Goal: Complete application form: Complete application form

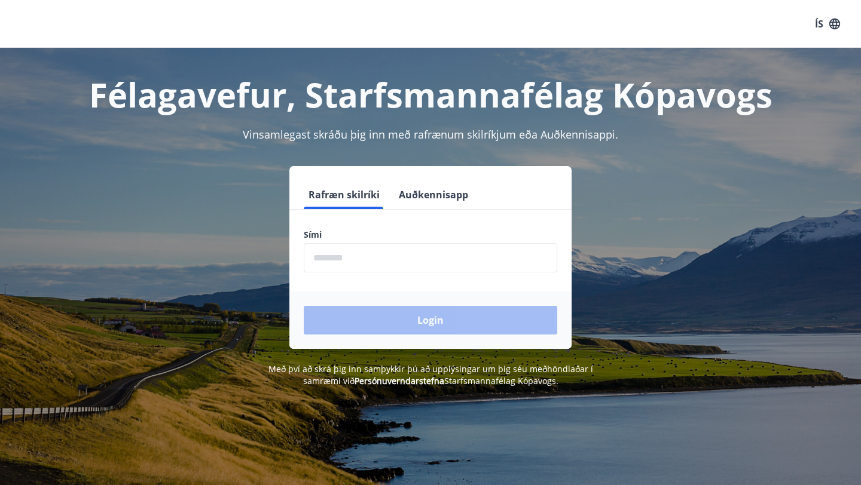
click at [344, 267] on input "phone" at bounding box center [430, 257] width 253 height 29
type input "********"
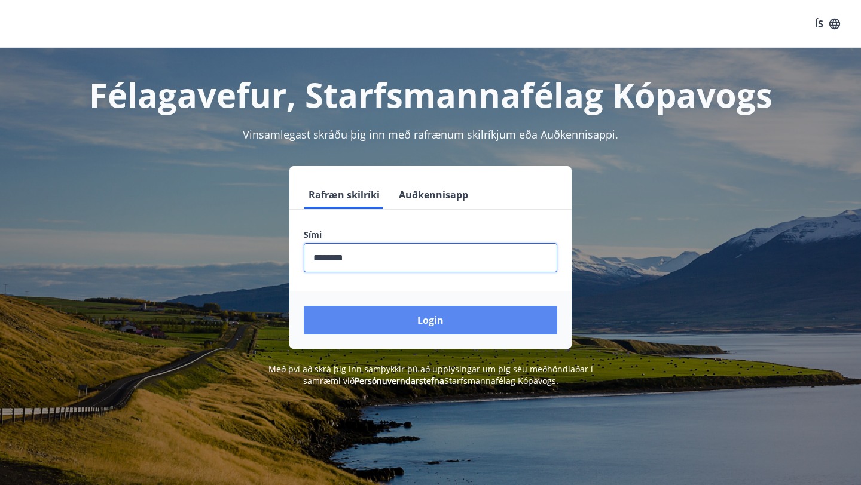
click at [421, 317] on button "Login" at bounding box center [430, 320] width 253 height 29
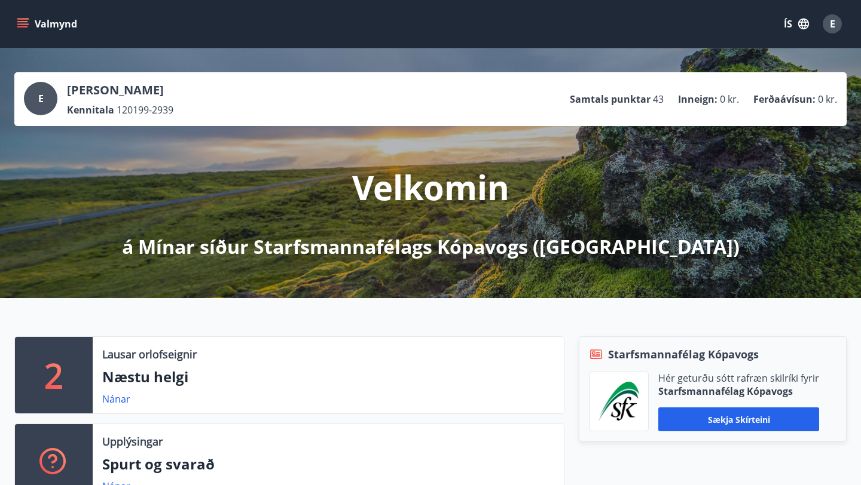
click at [35, 17] on button "Valmynd" at bounding box center [48, 24] width 68 height 22
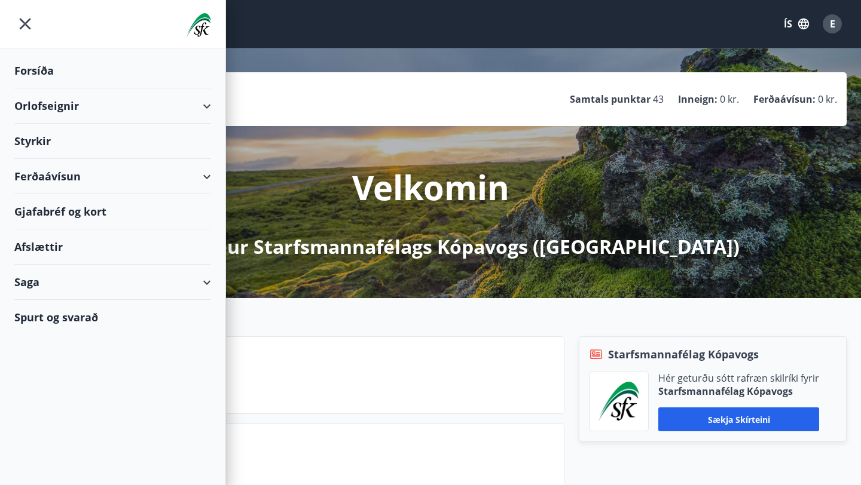
click at [123, 145] on div "Styrkir" at bounding box center [112, 141] width 197 height 35
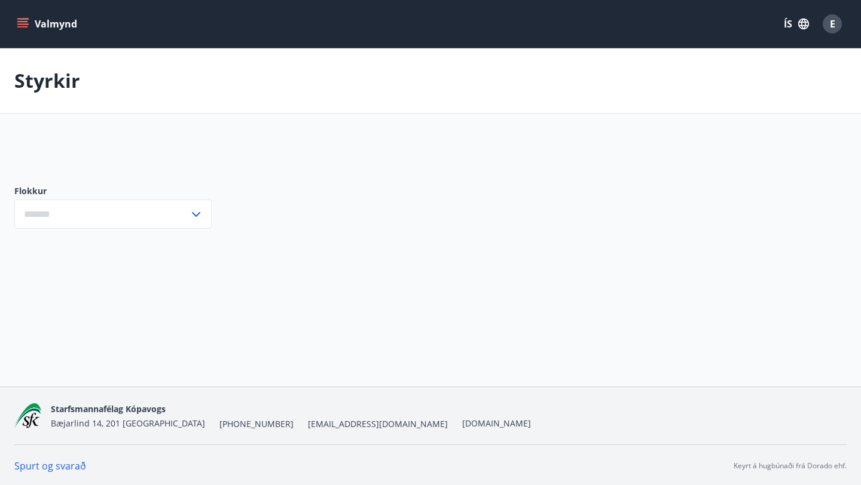
type input "***"
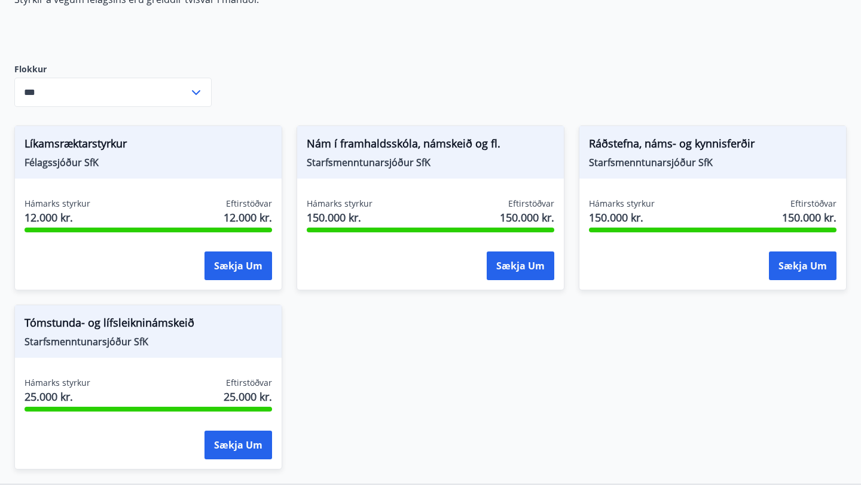
scroll to position [140, 0]
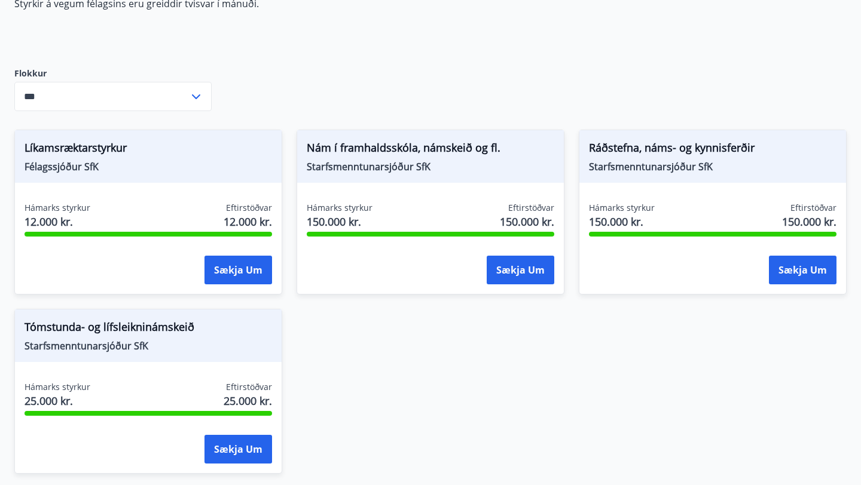
click at [650, 164] on span "Starfsmenntunarsjóður SfK" at bounding box center [712, 166] width 247 height 13
click at [799, 278] on button "Sækja um" at bounding box center [803, 270] width 68 height 29
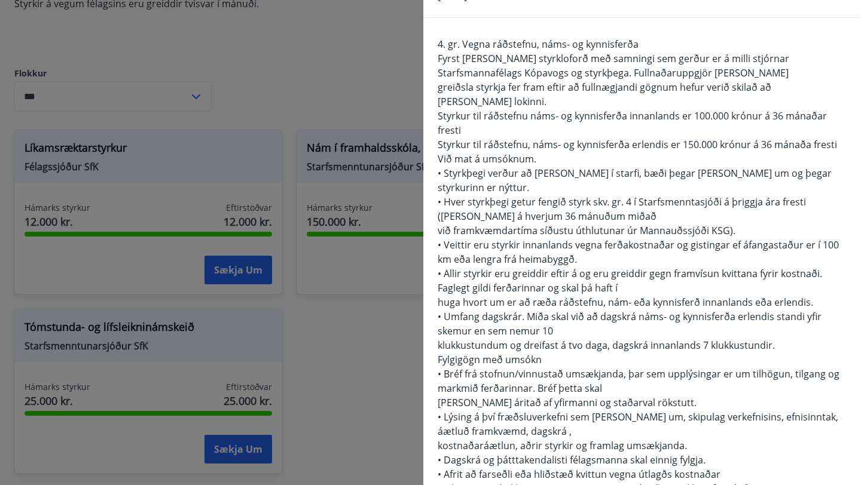
scroll to position [95, 0]
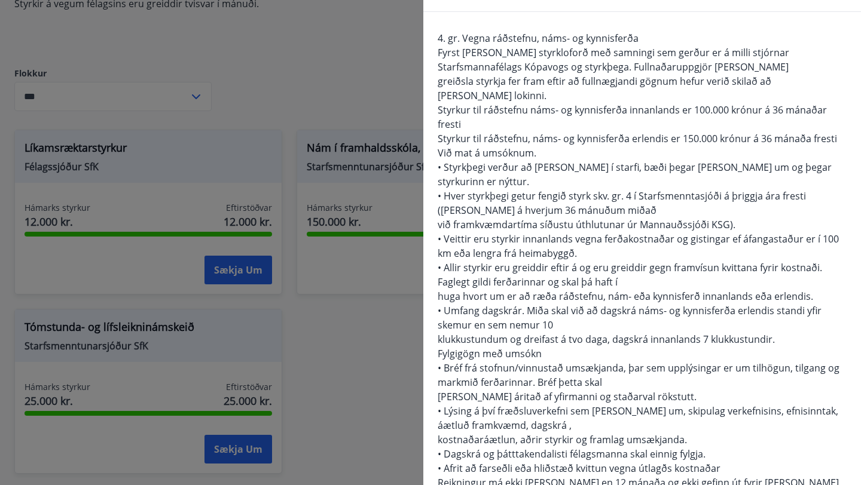
click at [376, 105] on div at bounding box center [430, 242] width 861 height 485
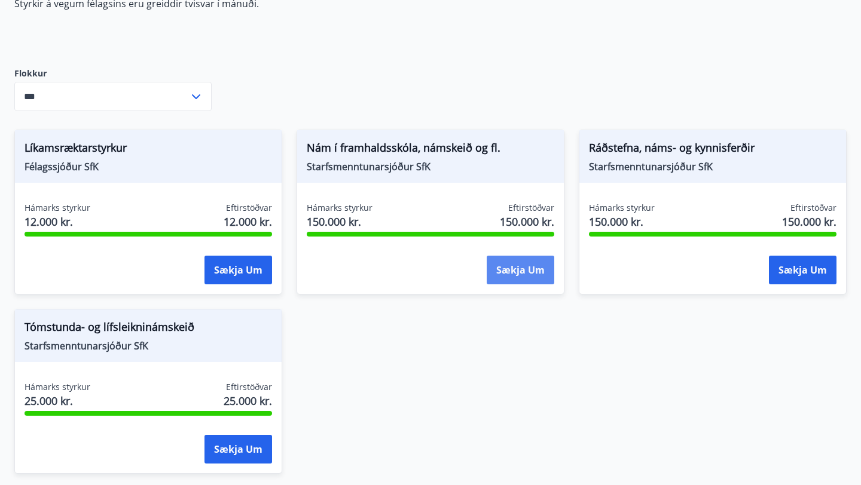
click at [506, 262] on button "Sækja um" at bounding box center [520, 270] width 68 height 29
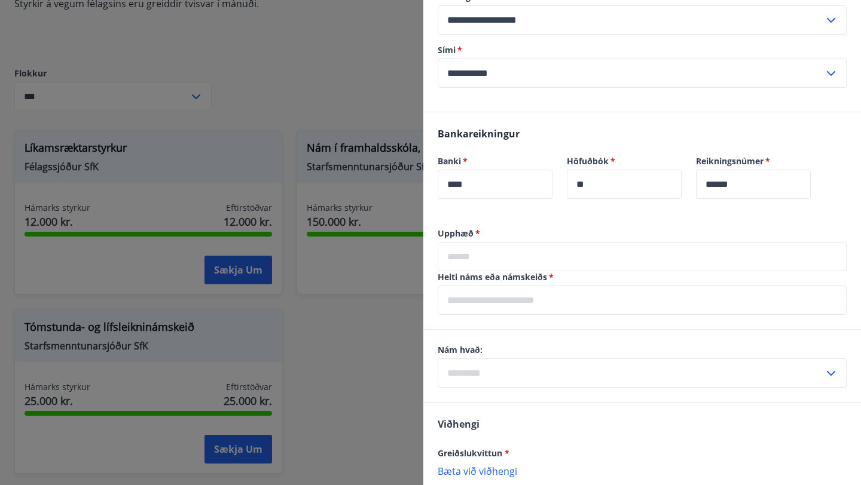
scroll to position [519, 0]
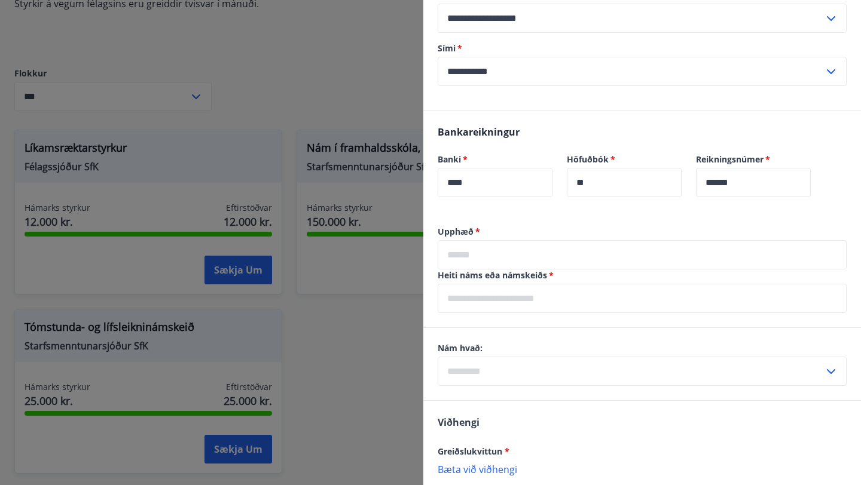
click at [559, 264] on input "text" at bounding box center [641, 254] width 409 height 29
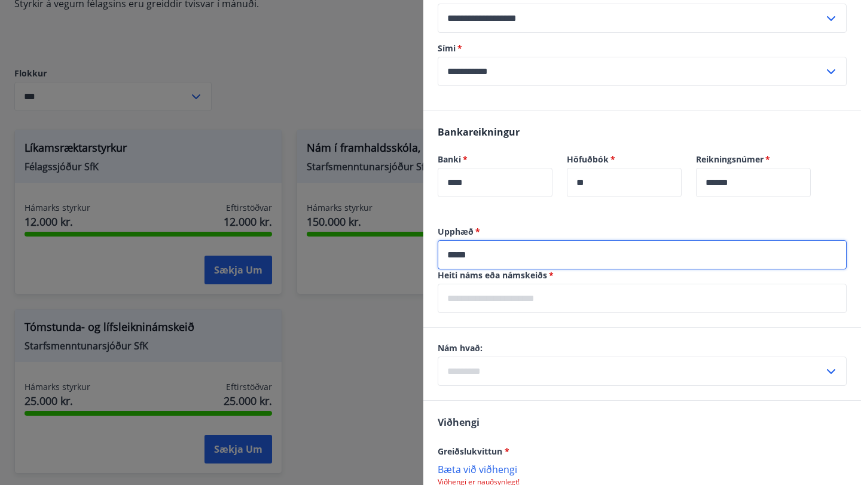
type input "*****"
click at [553, 305] on input "text" at bounding box center [641, 298] width 409 height 29
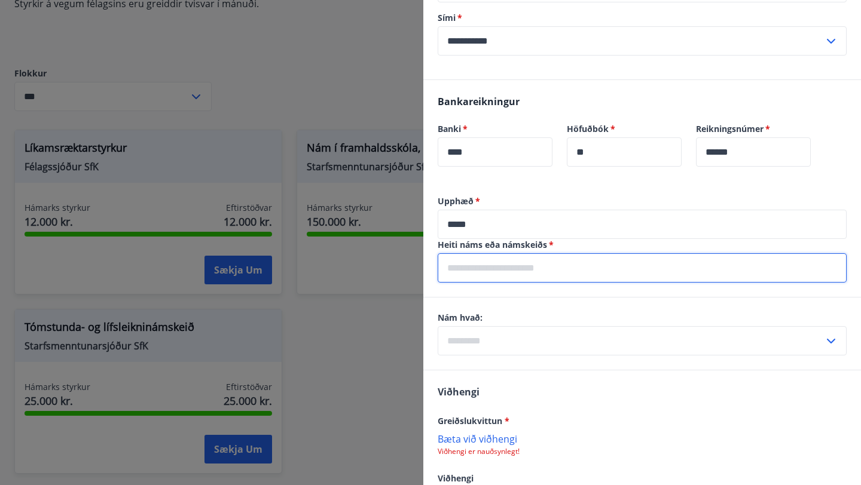
scroll to position [555, 0]
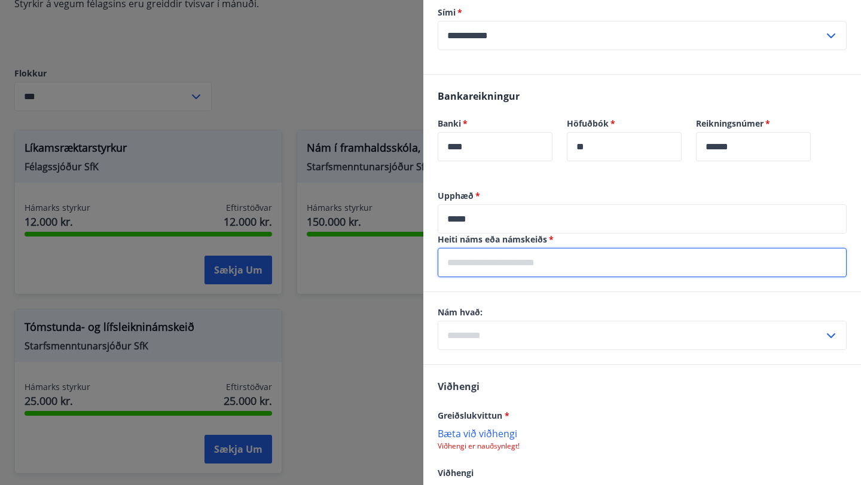
click at [571, 330] on div "Nám hvað: ​" at bounding box center [641, 329] width 409 height 44
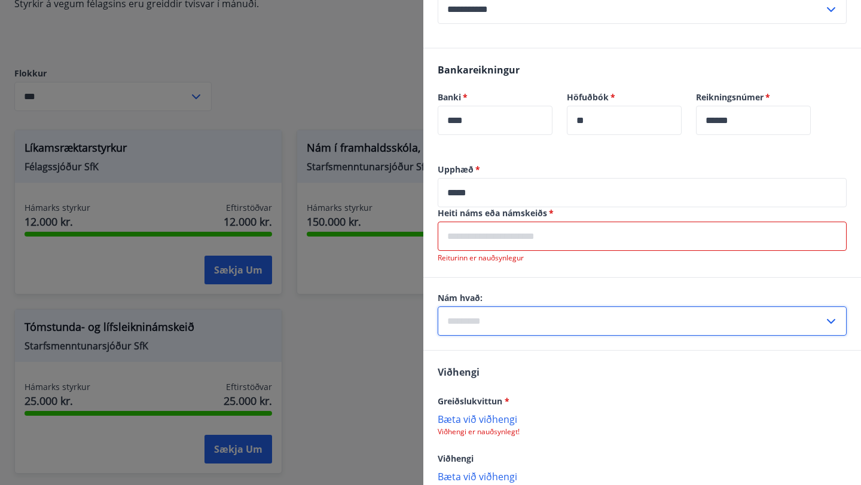
scroll to position [589, 0]
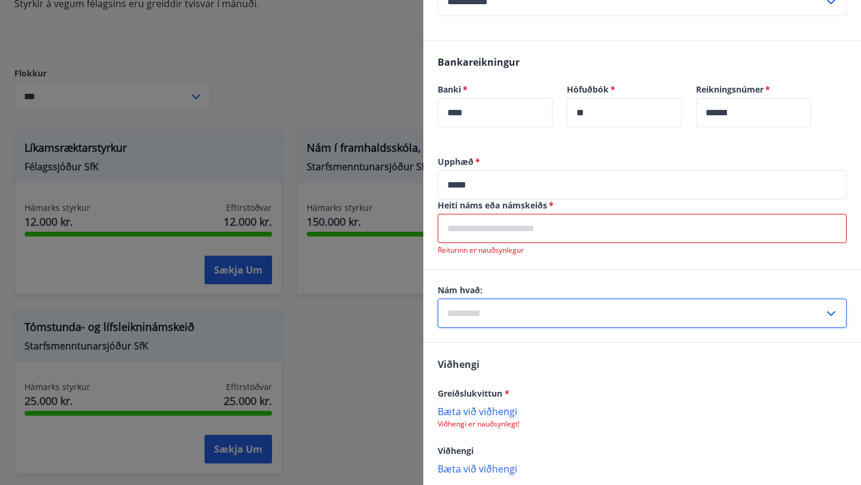
click at [832, 310] on icon at bounding box center [830, 314] width 14 height 14
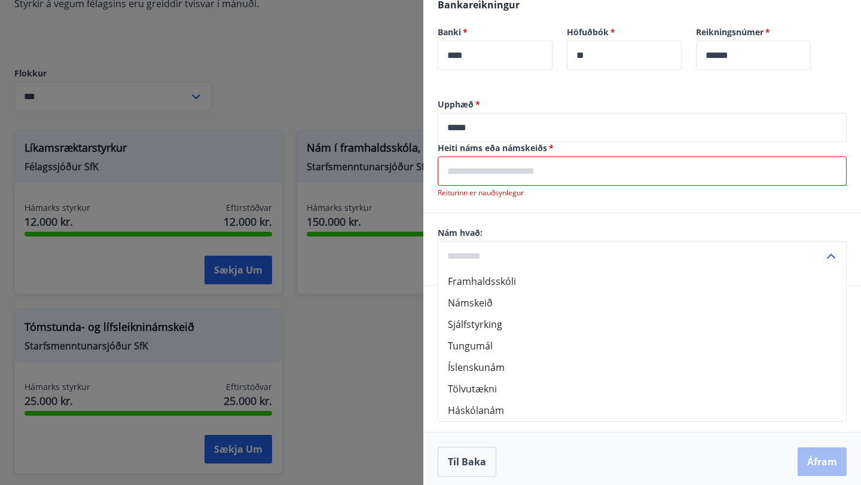
scroll to position [653, 0]
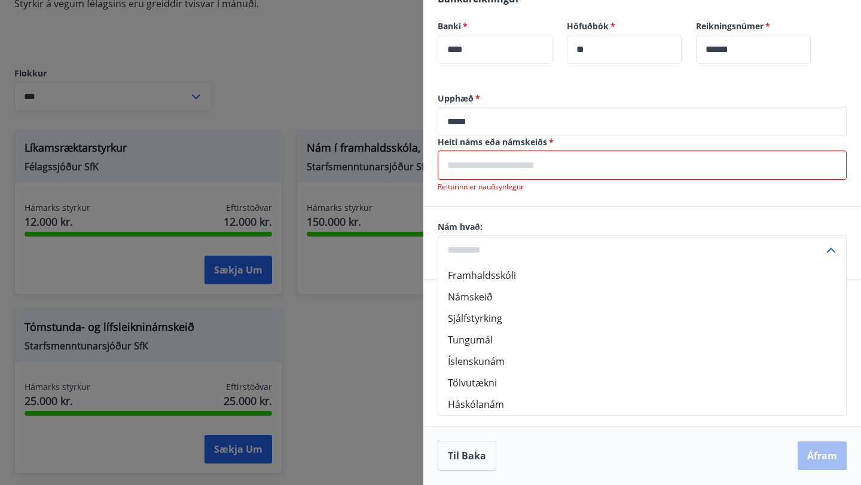
click at [568, 413] on li "Háskólanám" at bounding box center [642, 405] width 408 height 22
type input "**********"
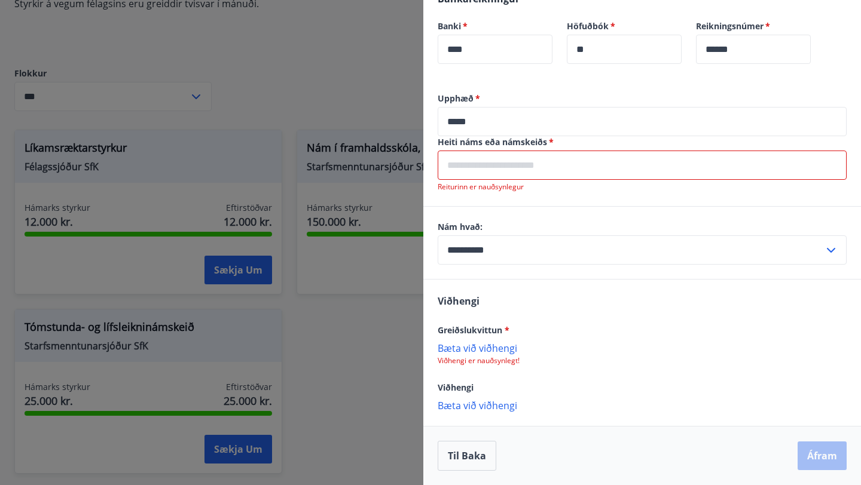
click at [546, 164] on input "text" at bounding box center [641, 165] width 409 height 29
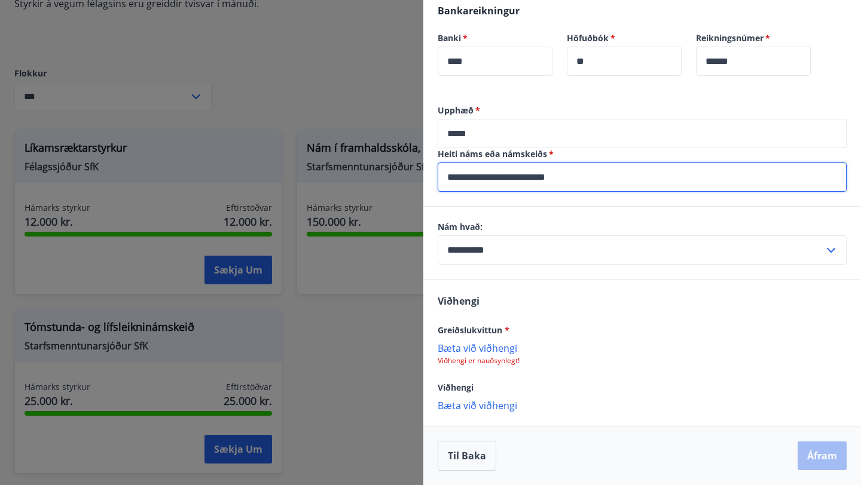
click at [500, 351] on p "Bæta við viðhengi" at bounding box center [641, 348] width 409 height 12
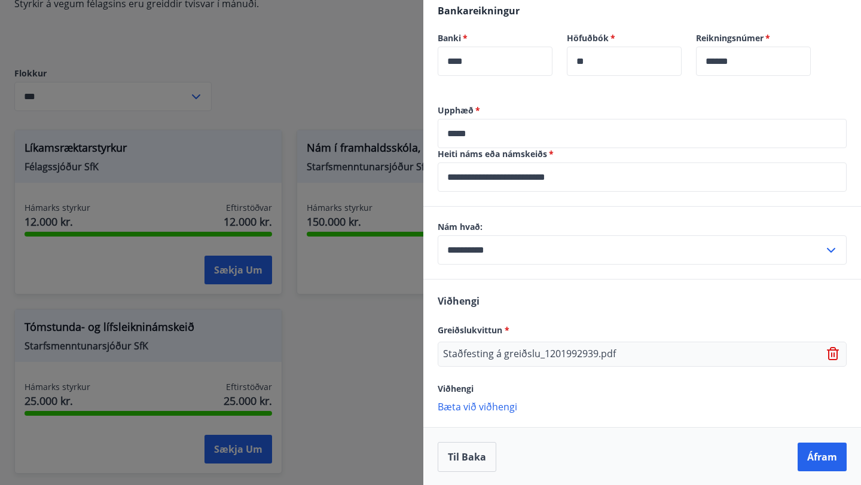
click at [585, 176] on input "**********" at bounding box center [641, 177] width 409 height 29
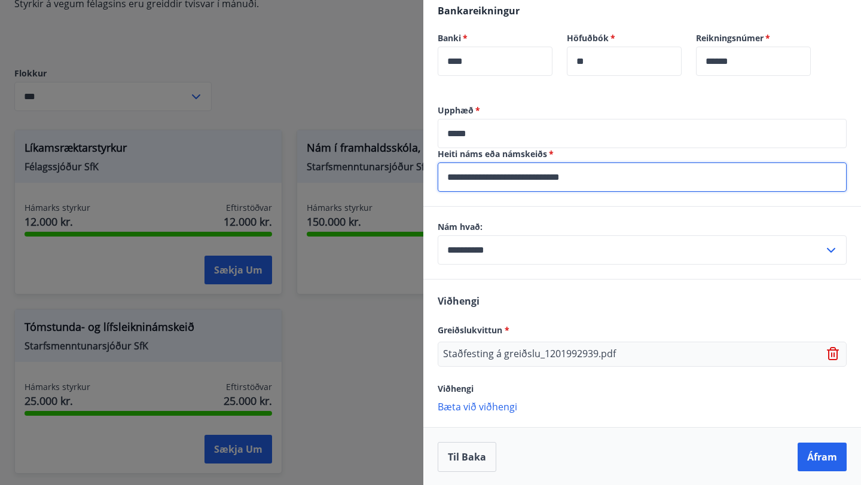
scroll to position [642, 0]
type input "**********"
click at [799, 458] on button "Áfram" at bounding box center [821, 456] width 49 height 29
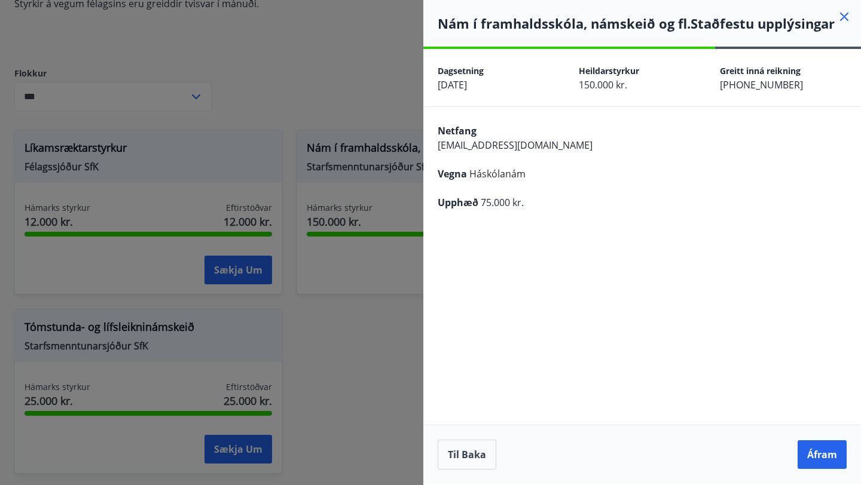
scroll to position [0, 0]
click at [812, 456] on button "Áfram" at bounding box center [821, 454] width 49 height 29
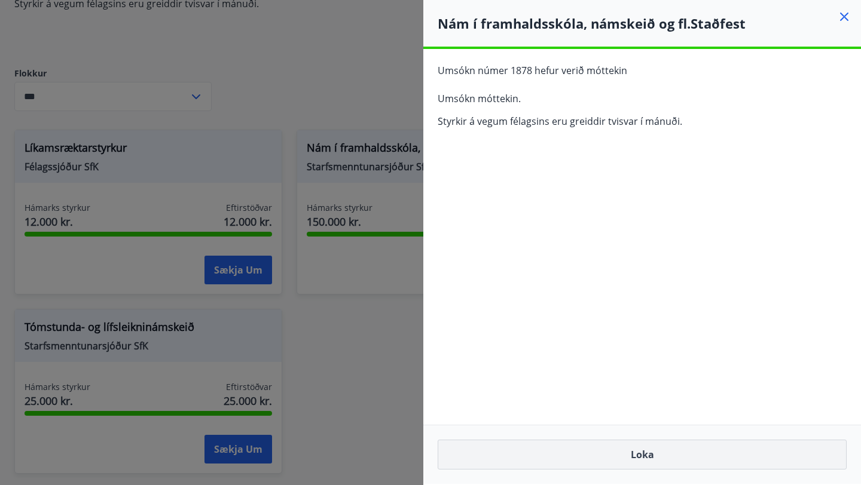
click at [641, 455] on button "Loka" at bounding box center [641, 455] width 409 height 30
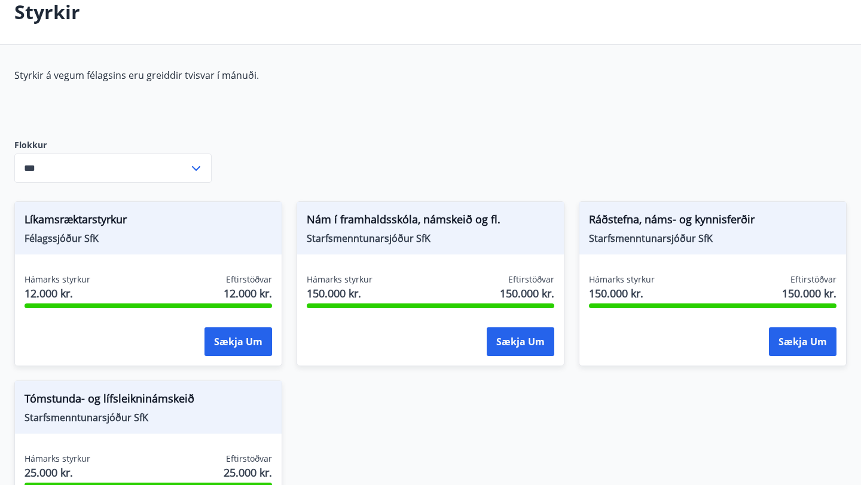
scroll to position [32, 0]
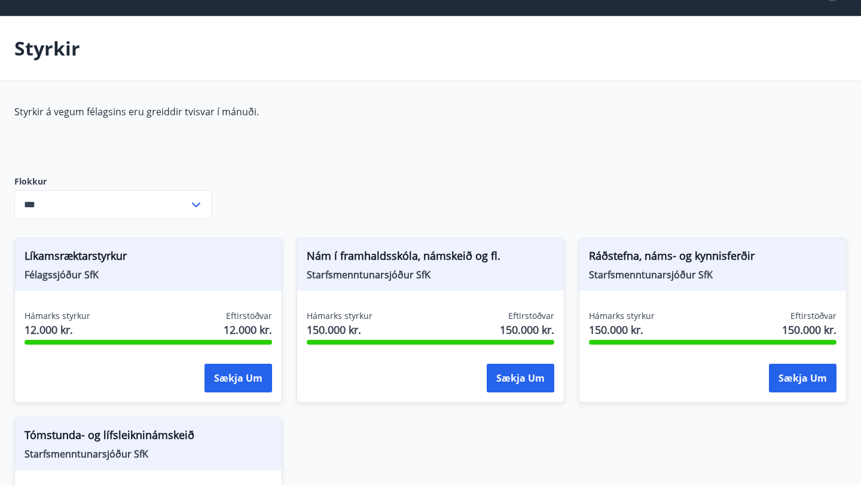
click at [191, 196] on div "*** ​" at bounding box center [112, 204] width 197 height 29
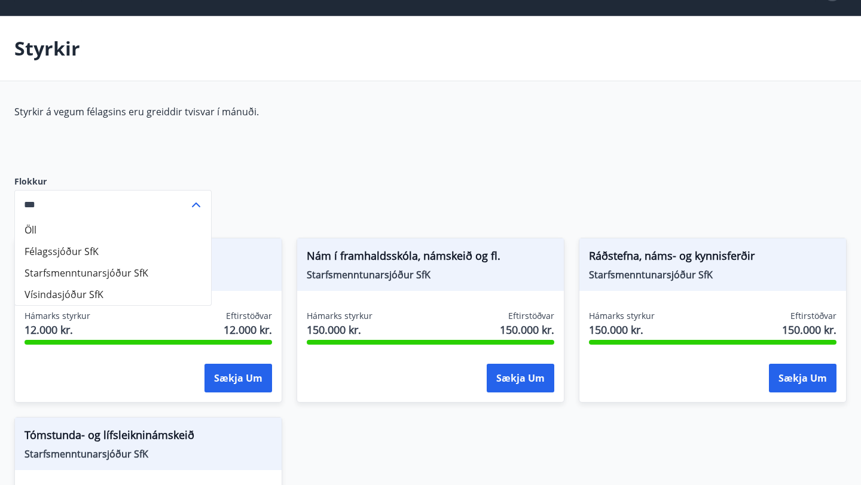
click at [308, 150] on div "Styrkir á vegum félagsins eru greiddir tvisvar í mánuði." at bounding box center [296, 130] width 564 height 51
click at [258, 167] on div "Styrkir á vegum félagsins eru greiddir tvisvar í mánuði. Flokkur Öll Félagssjóð…" at bounding box center [430, 350] width 832 height 491
click at [200, 209] on icon at bounding box center [196, 205] width 14 height 14
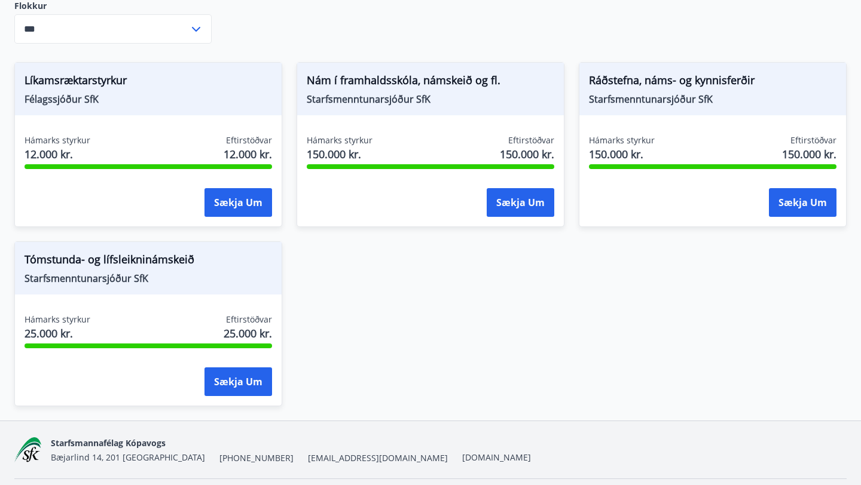
scroll to position [232, 0]
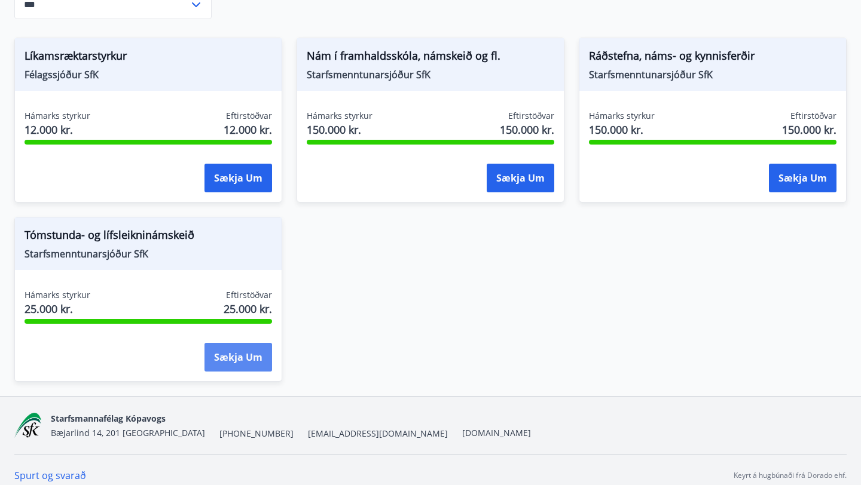
click at [253, 362] on button "Sækja um" at bounding box center [238, 357] width 68 height 29
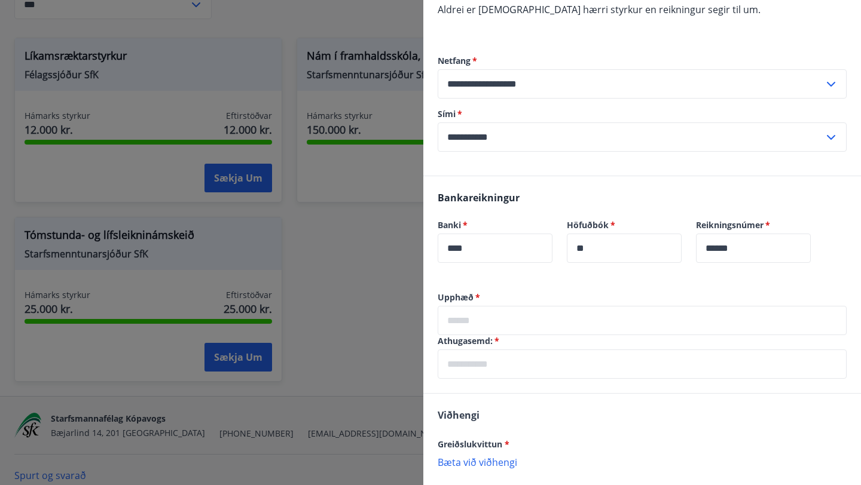
scroll to position [377, 0]
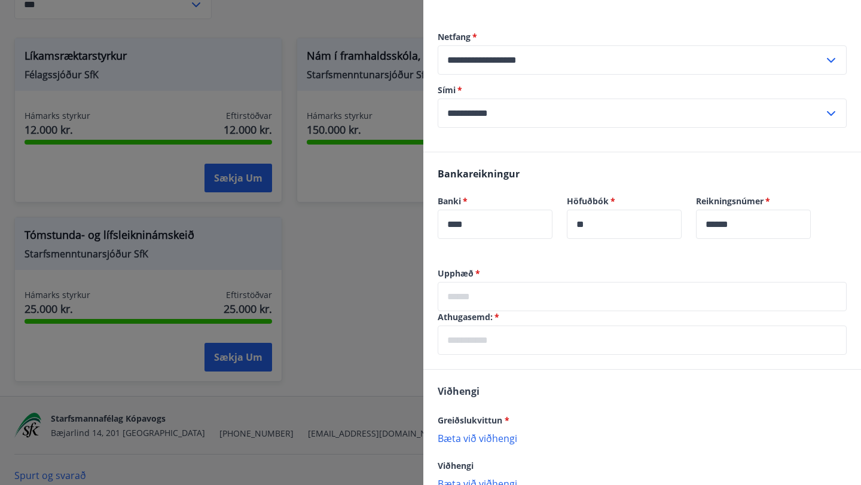
click at [548, 299] on input "text" at bounding box center [641, 296] width 409 height 29
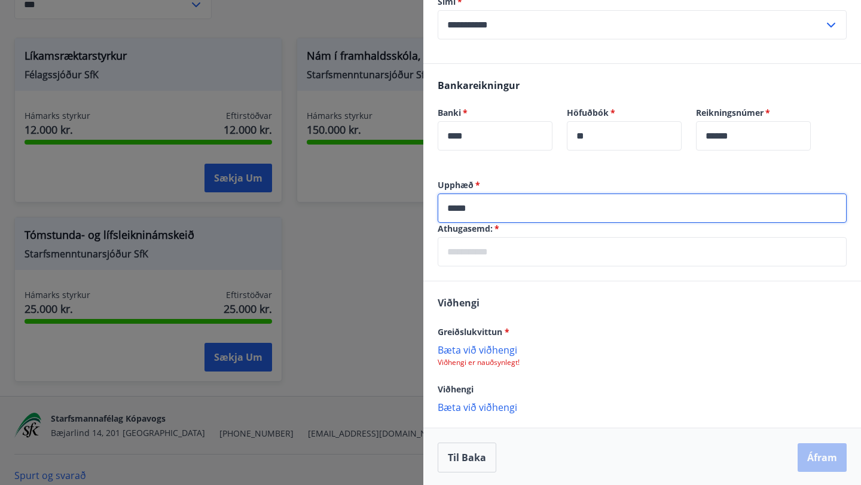
scroll to position [467, 0]
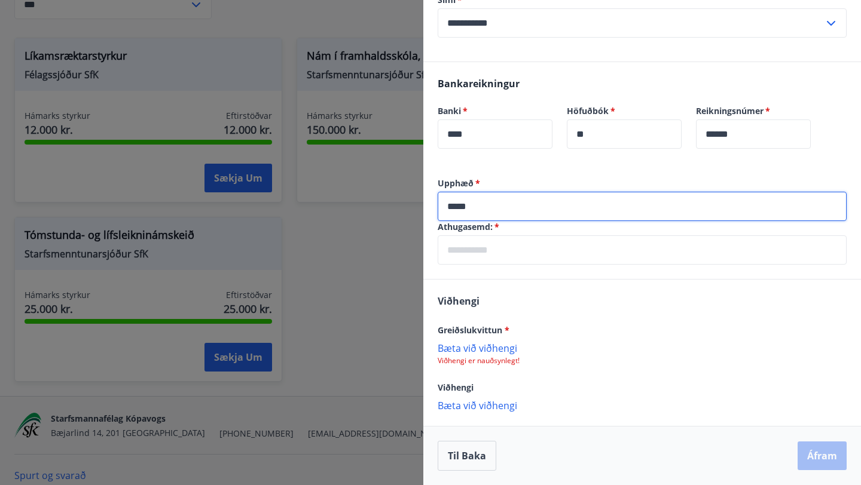
type input "*****"
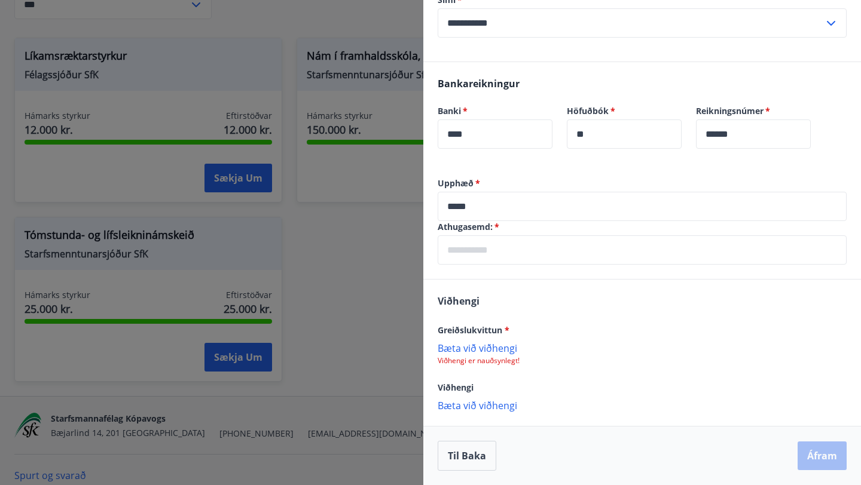
click at [492, 351] on p "Bæta við viðhengi" at bounding box center [641, 348] width 409 height 12
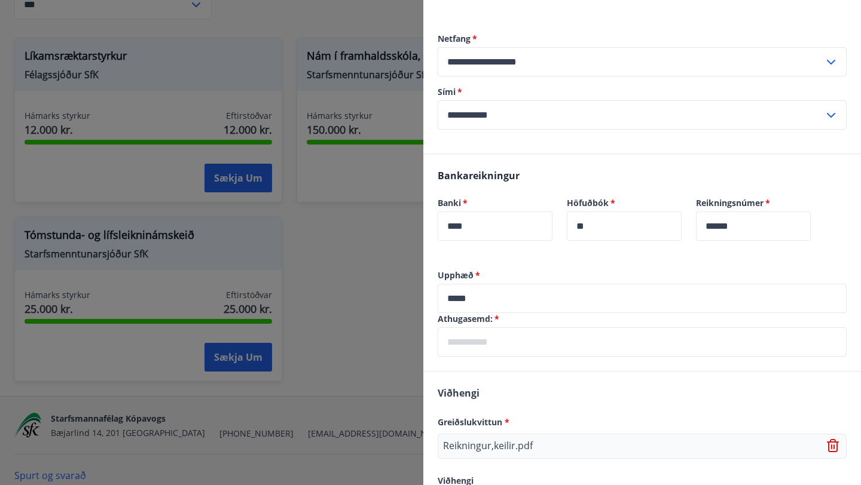
scroll to position [374, 0]
click at [571, 348] on input "text" at bounding box center [641, 343] width 409 height 29
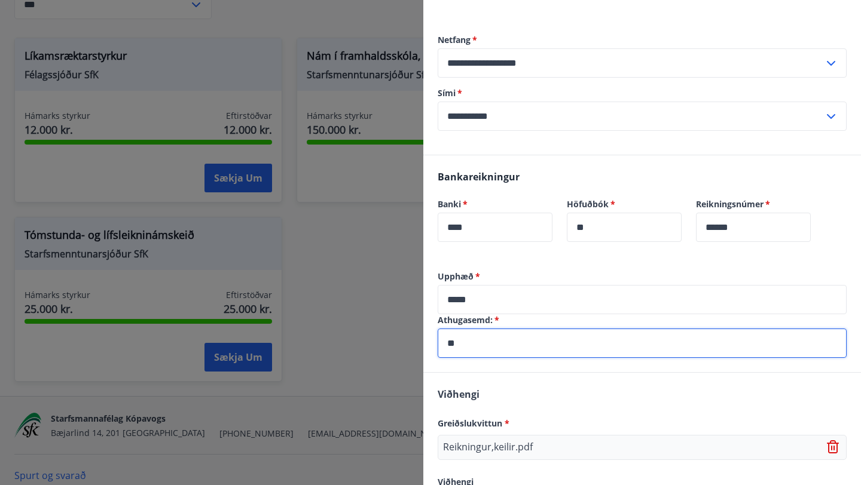
type input "*"
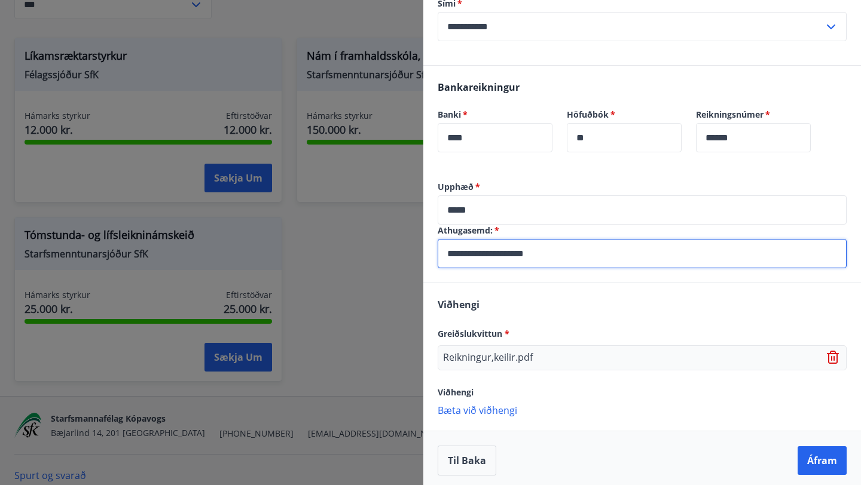
scroll to position [469, 0]
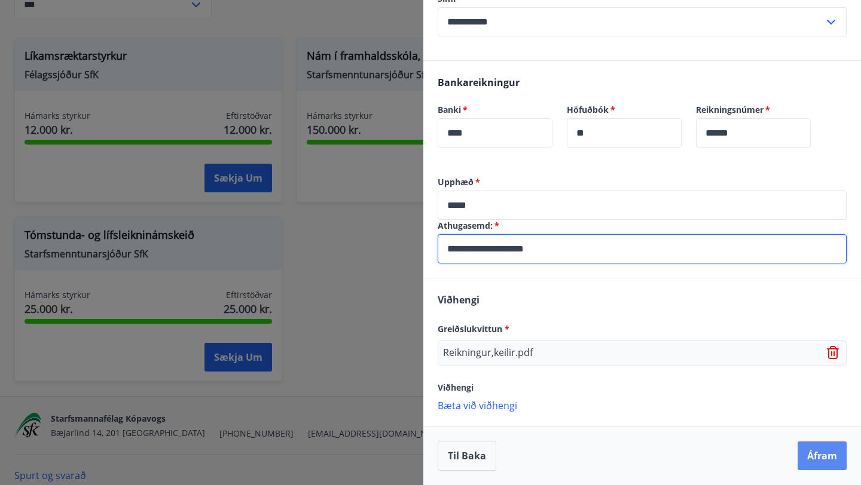
type input "**********"
click at [825, 453] on button "Áfram" at bounding box center [821, 456] width 49 height 29
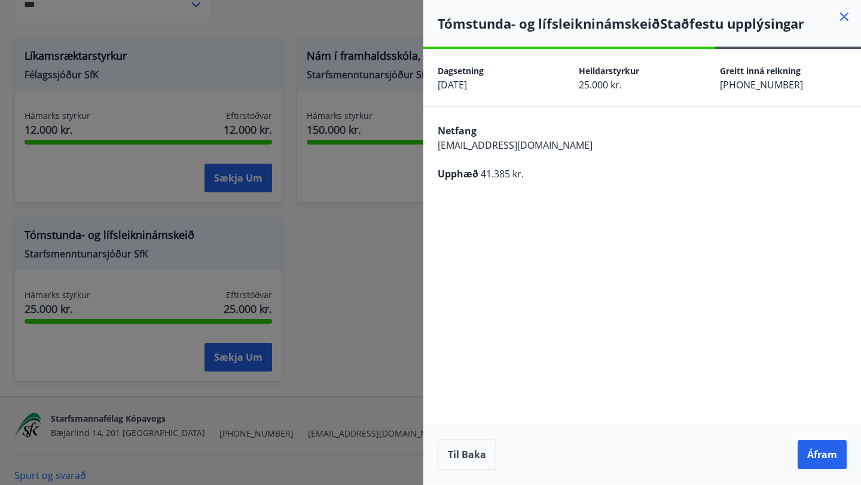
scroll to position [0, 0]
click at [825, 453] on button "Áfram" at bounding box center [821, 454] width 49 height 29
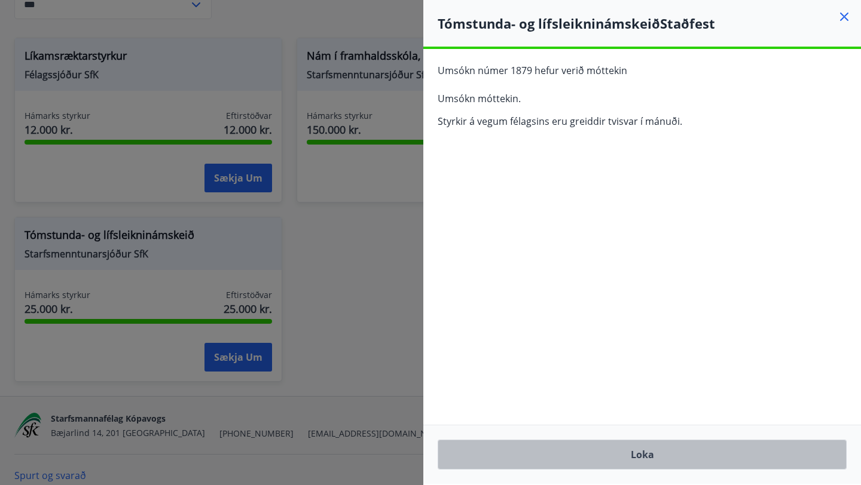
click at [715, 462] on button "Loka" at bounding box center [641, 455] width 409 height 30
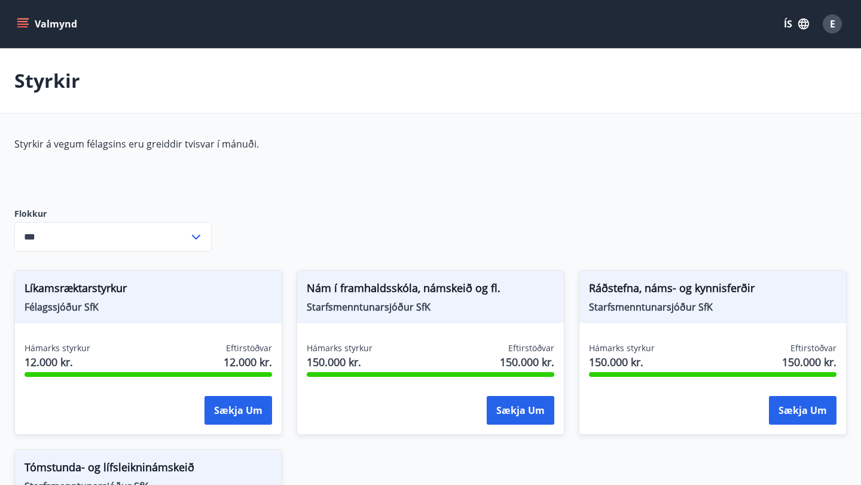
click at [30, 27] on button "Valmynd" at bounding box center [48, 24] width 68 height 22
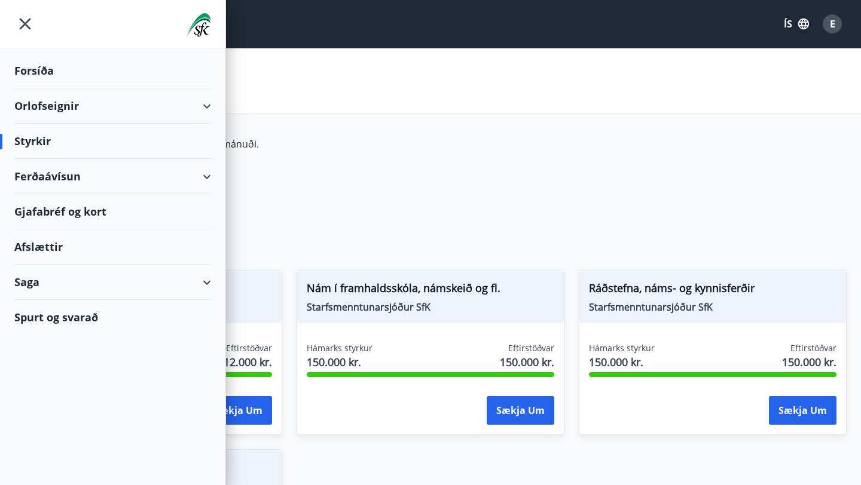
click at [97, 326] on div "Spurt og svarað" at bounding box center [112, 317] width 197 height 35
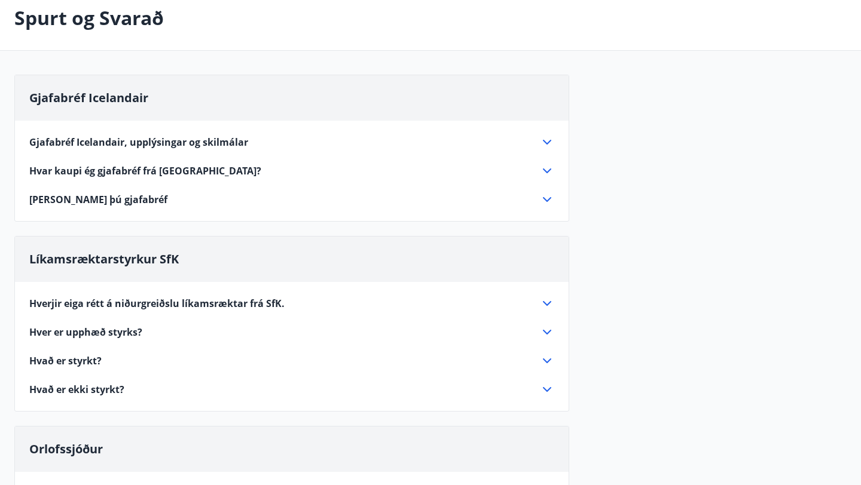
scroll to position [63, 0]
click at [192, 172] on span "Hvar kaupi ég gjafabréf frá [GEOGRAPHIC_DATA]?" at bounding box center [145, 170] width 232 height 13
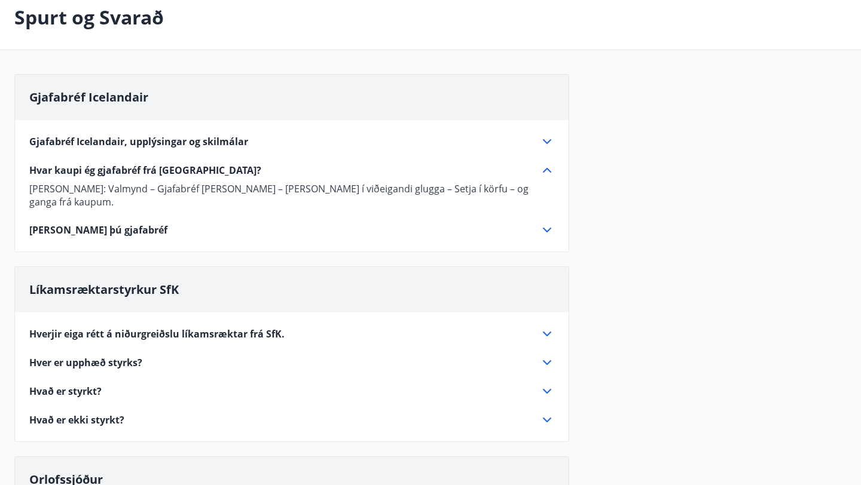
scroll to position [0, 0]
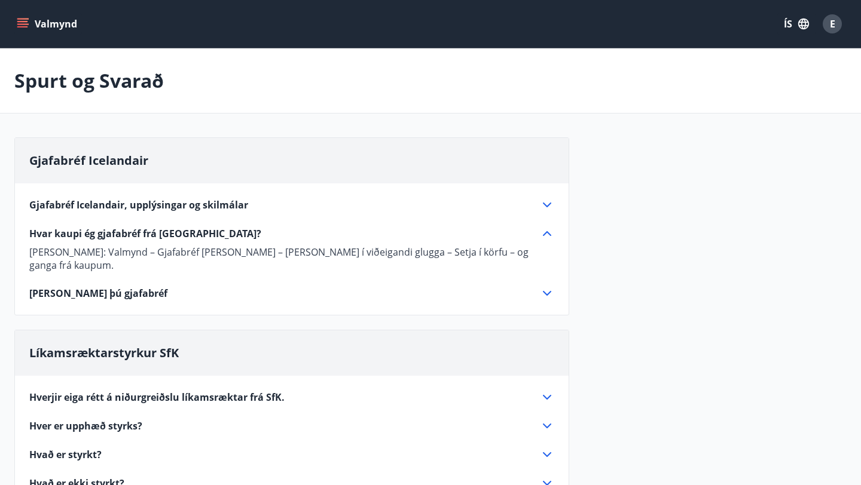
click at [23, 22] on icon "menu" at bounding box center [23, 24] width 12 height 12
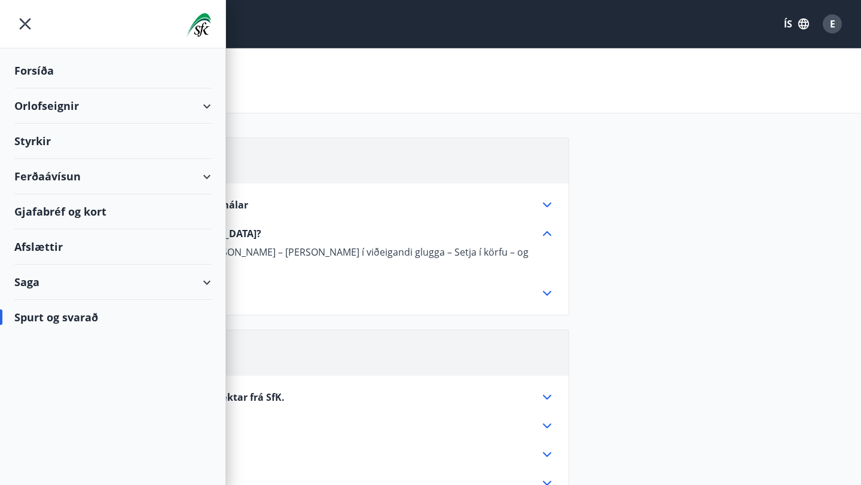
click at [107, 180] on div "Ferðaávísun" at bounding box center [112, 176] width 197 height 35
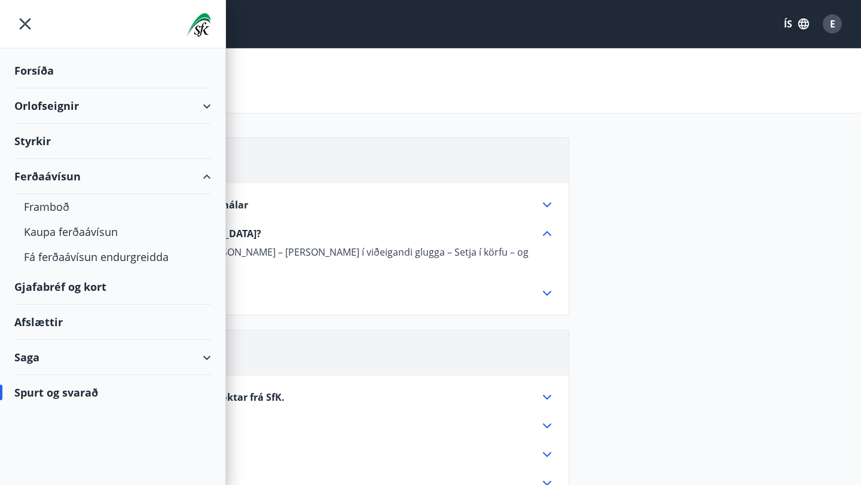
click at [246, 189] on div "Gjafabréf Icelandair, upplýsingar og skilmálar Gjafabréfin eru seld á 18.000 kr…" at bounding box center [291, 241] width 553 height 117
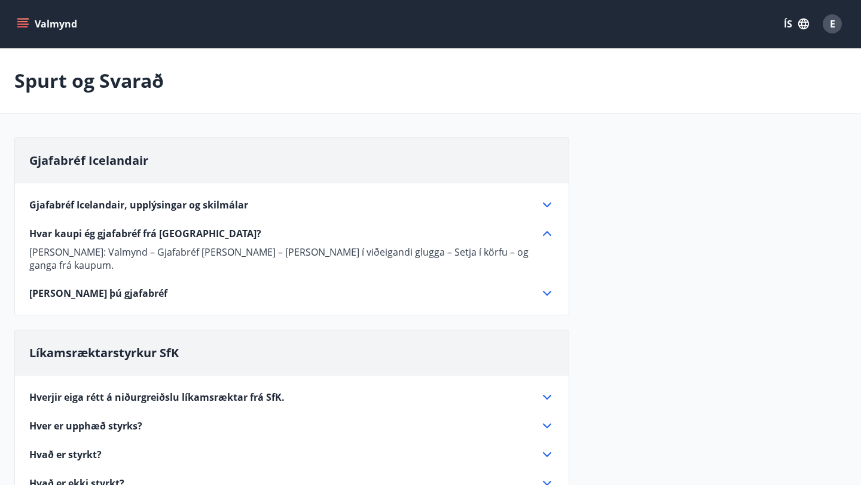
click at [26, 30] on button "Valmynd" at bounding box center [48, 24] width 68 height 22
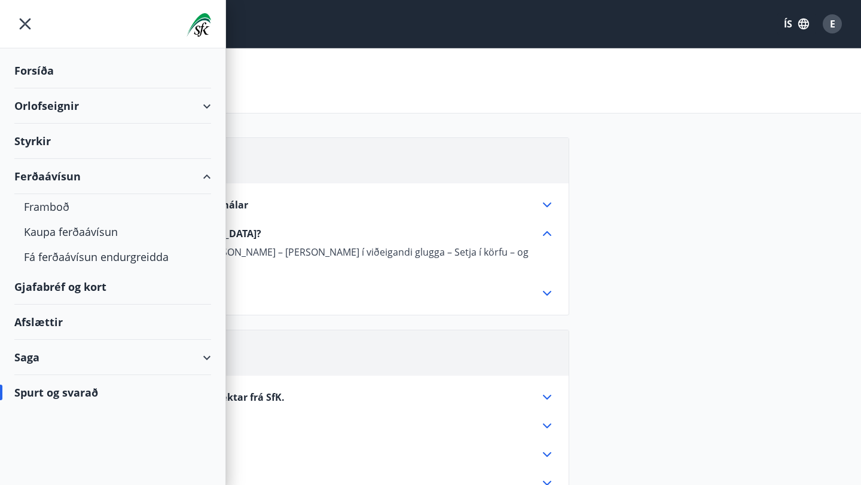
click at [75, 287] on div "Gjafabréf og kort" at bounding box center [112, 287] width 197 height 35
click at [51, 67] on div "Forsíða" at bounding box center [112, 70] width 197 height 35
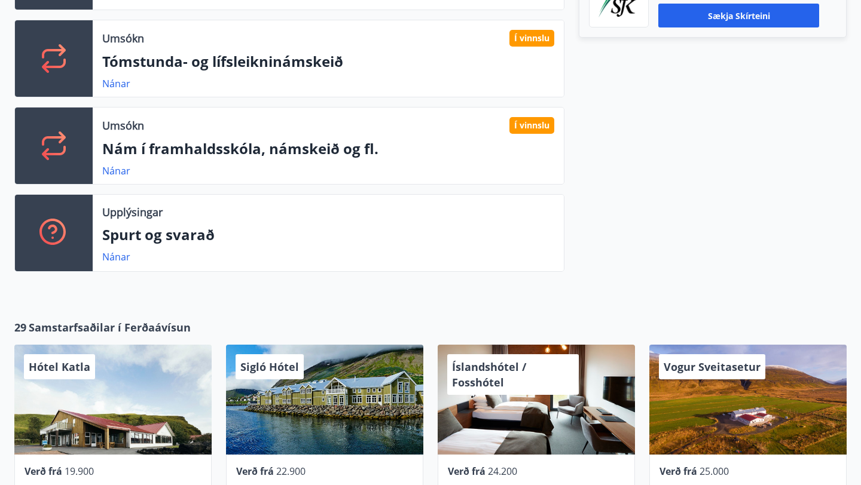
scroll to position [405, 0]
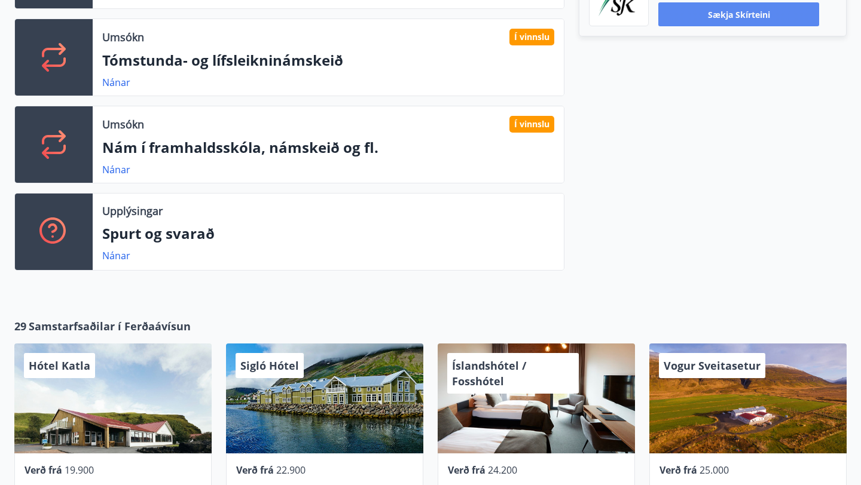
click at [732, 13] on button "Sækja skírteini" at bounding box center [738, 14] width 161 height 24
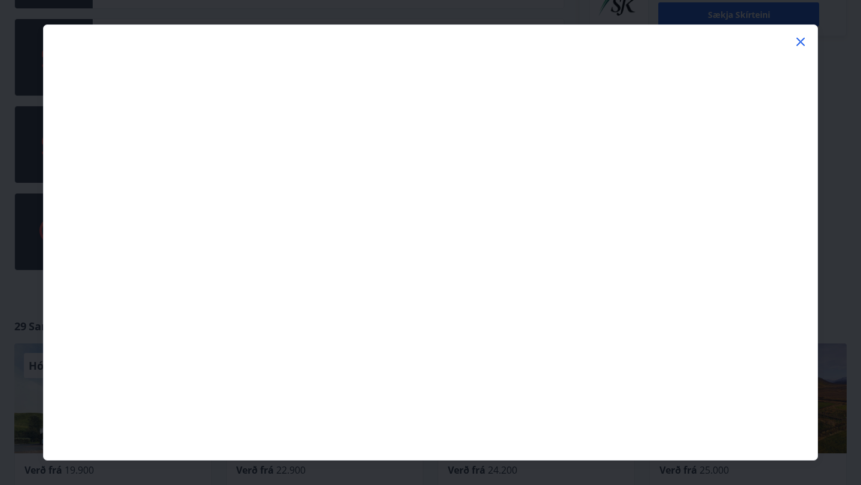
click at [800, 43] on icon at bounding box center [800, 42] width 14 height 14
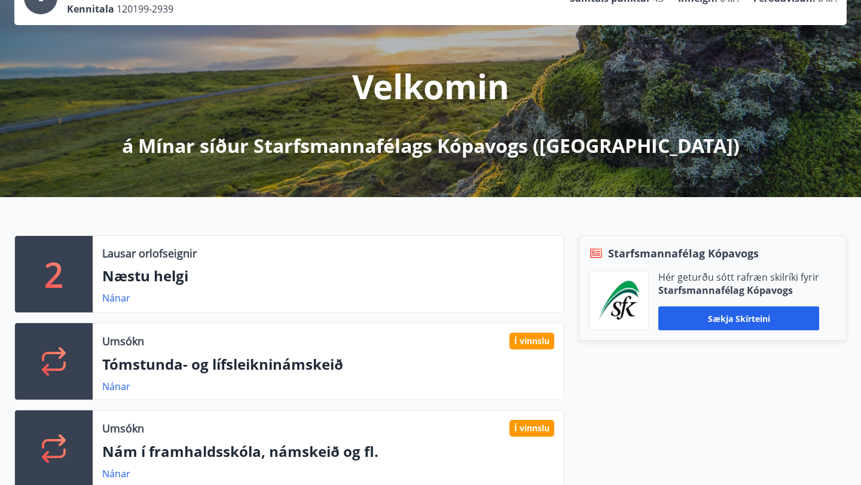
scroll to position [0, 0]
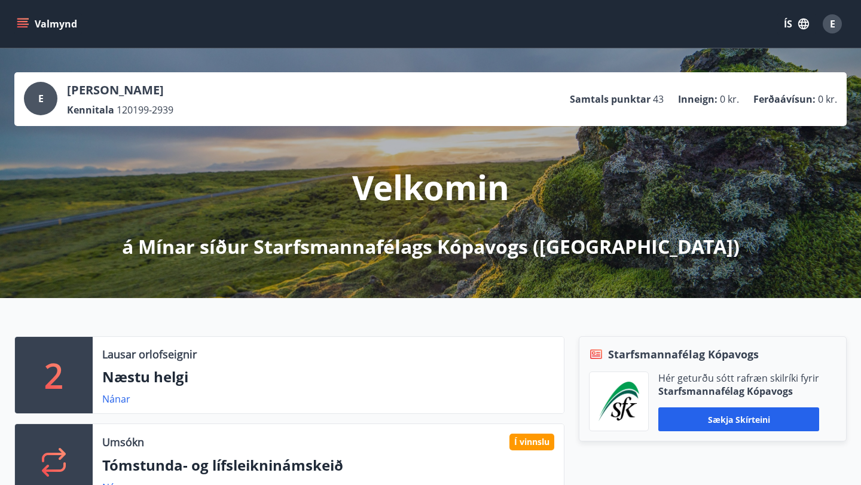
click at [33, 33] on button "Valmynd" at bounding box center [48, 24] width 68 height 22
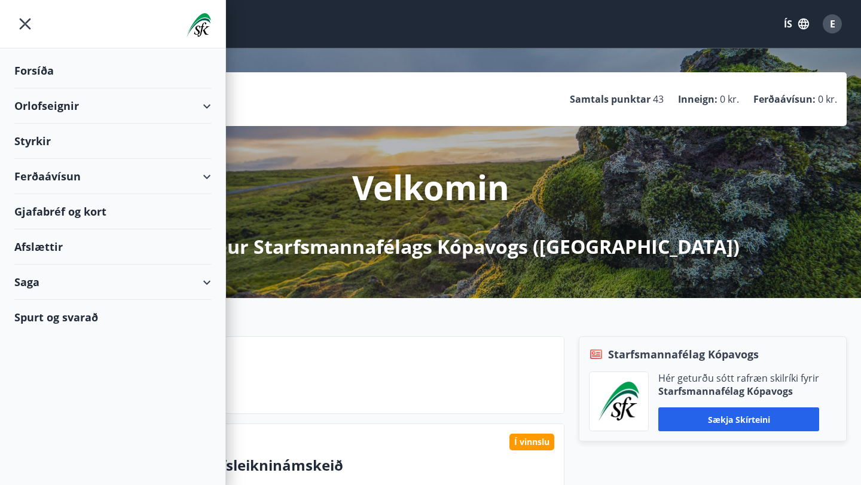
click at [66, 313] on div "Spurt og svarað" at bounding box center [112, 317] width 197 height 35
